Goal: Find specific page/section: Find specific page/section

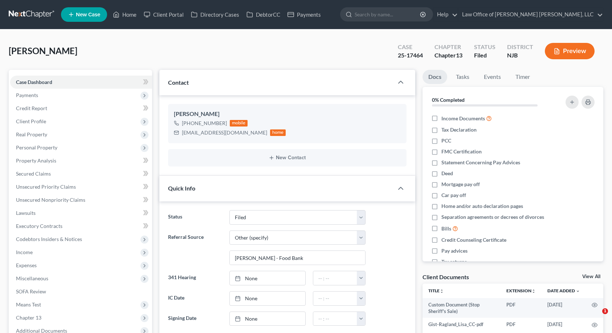
select select "10"
select select "6"
click at [124, 15] on link "Home" at bounding box center [124, 14] width 31 height 13
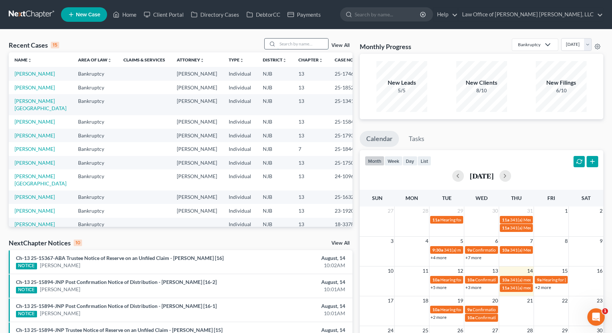
click at [287, 42] on input "search" at bounding box center [302, 44] width 51 height 11
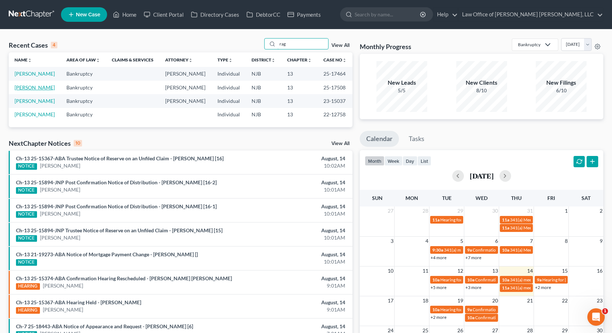
type input "rag"
click at [29, 88] on link "[PERSON_NAME]" at bounding box center [35, 87] width 40 height 6
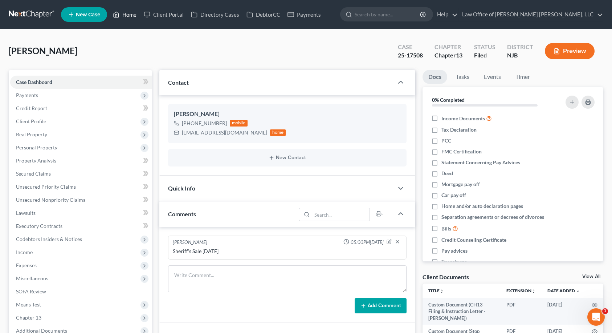
click at [119, 14] on icon at bounding box center [116, 14] width 7 height 9
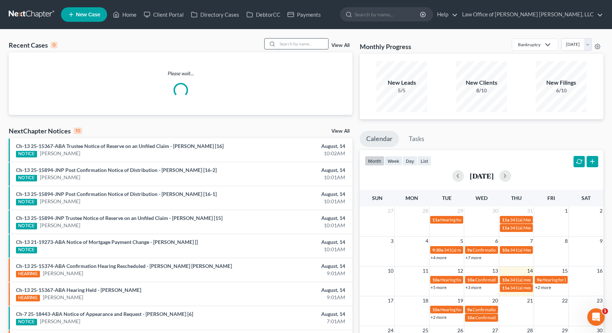
click at [293, 45] on input "search" at bounding box center [302, 44] width 51 height 11
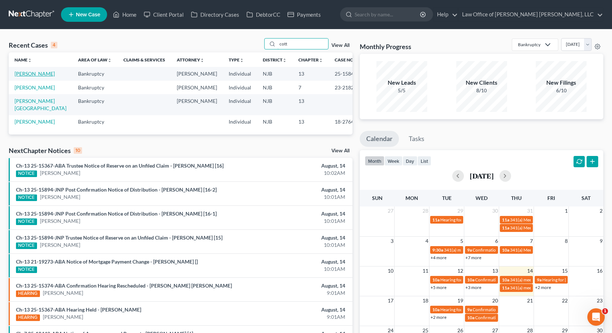
type input "cott"
click at [30, 72] on link "[PERSON_NAME]" at bounding box center [35, 73] width 40 height 6
select select "10"
select select "6"
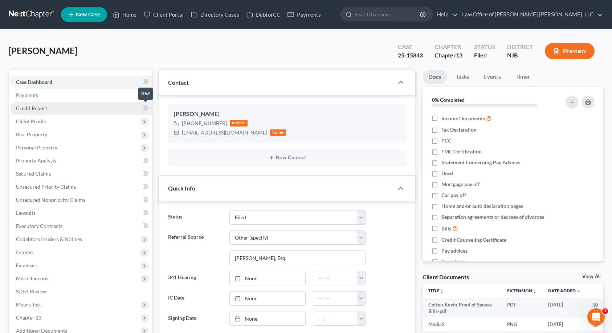
scroll to position [254, 0]
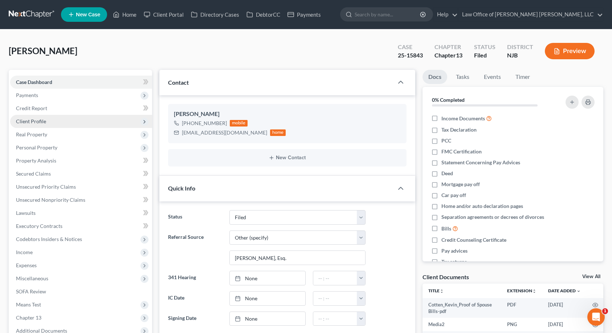
click at [37, 124] on span "Client Profile" at bounding box center [31, 121] width 30 height 6
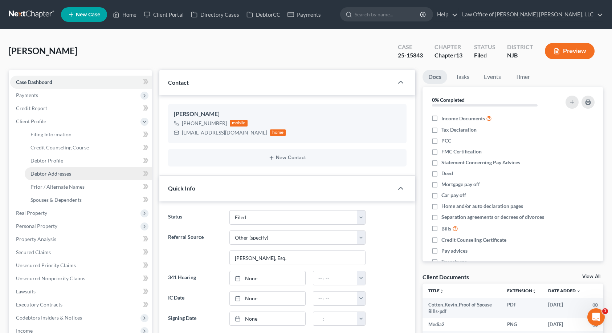
click at [41, 169] on link "Debtor Addresses" at bounding box center [88, 173] width 127 height 13
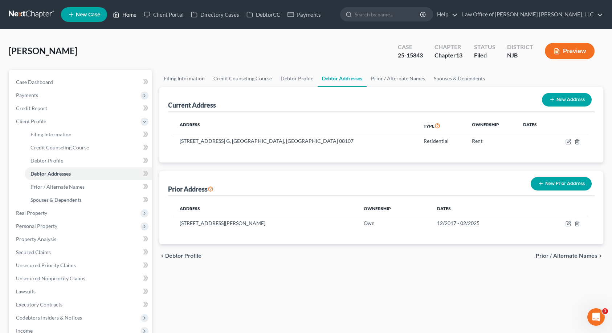
click at [126, 14] on link "Home" at bounding box center [124, 14] width 31 height 13
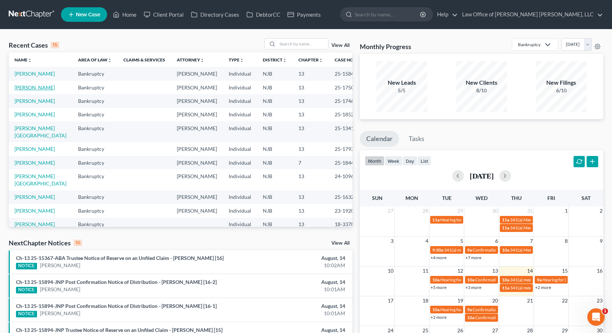
click at [19, 90] on link "[PERSON_NAME]" at bounding box center [35, 87] width 40 height 6
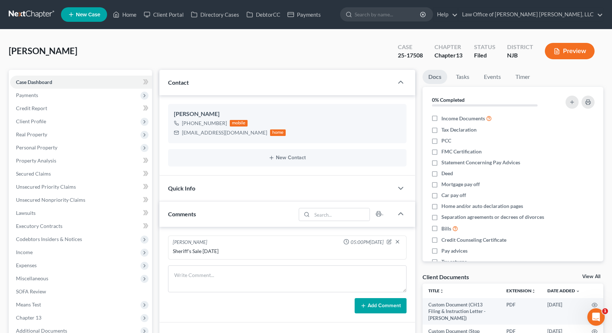
scroll to position [247, 0]
